Goal: Download file/media

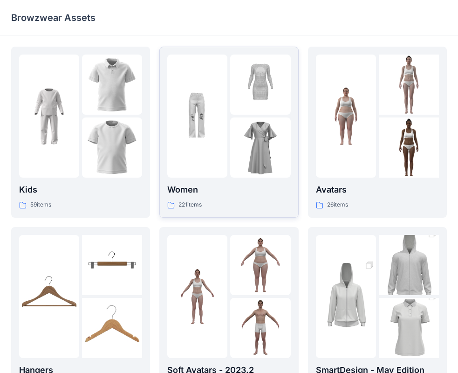
click at [213, 146] on div at bounding box center [197, 116] width 60 height 123
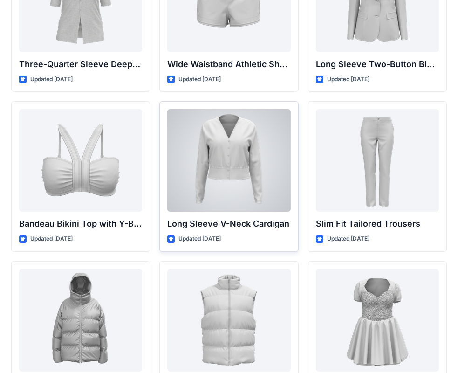
scroll to position [987, 0]
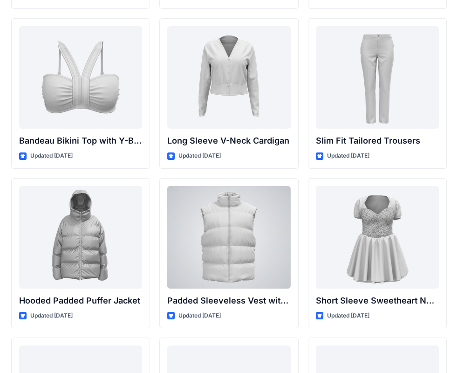
click at [236, 232] on div at bounding box center [228, 237] width 123 height 103
click at [236, 232] on div "Back High-Waisted Flare Trousers with Button Detail Updated [DATE] Long Sleeve …" at bounding box center [229, 12] width 458 height 1999
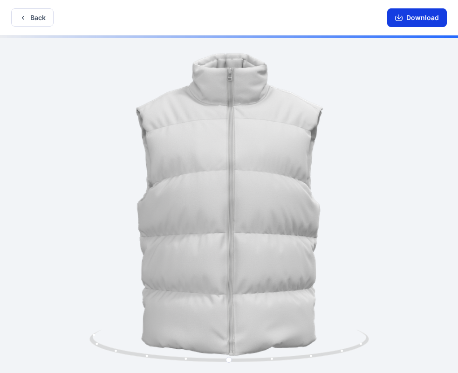
click at [423, 18] on button "Download" at bounding box center [417, 17] width 60 height 19
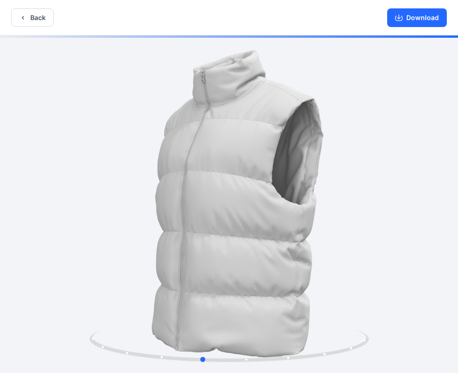
drag, startPoint x: 338, startPoint y: 290, endPoint x: 311, endPoint y: 295, distance: 27.5
click at [311, 295] on div at bounding box center [229, 204] width 458 height 339
